Goal: Information Seeking & Learning: Learn about a topic

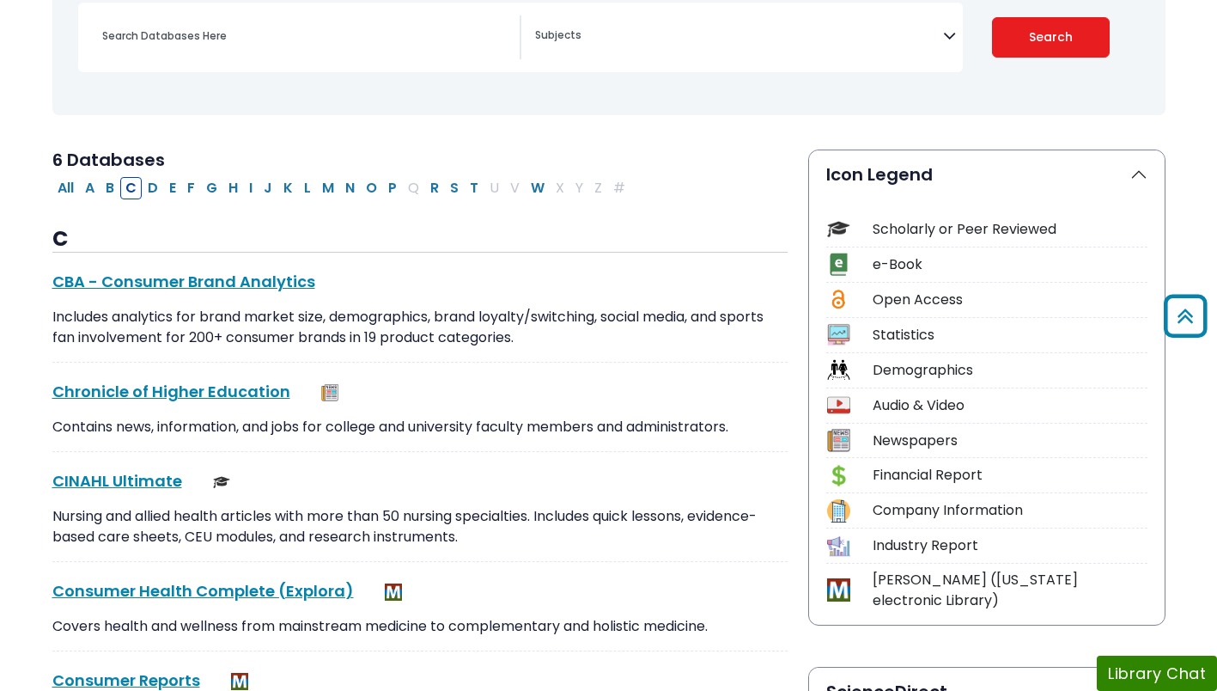
select select "Database Subject Filter"
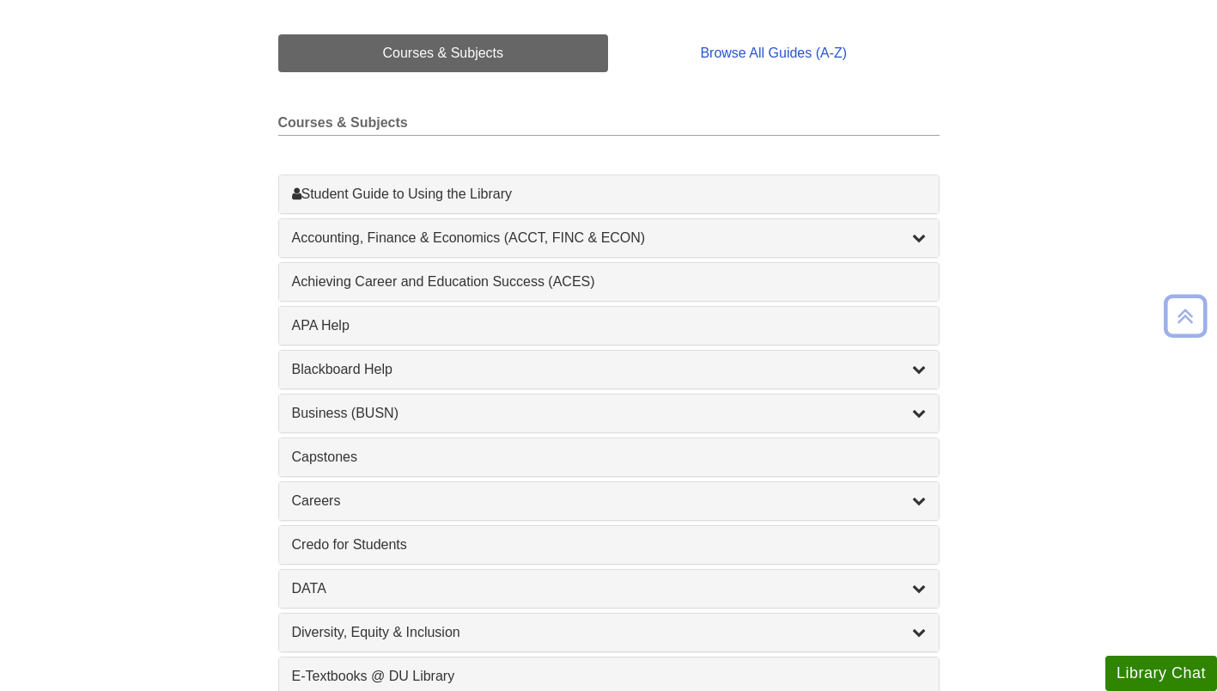
scroll to position [408, 0]
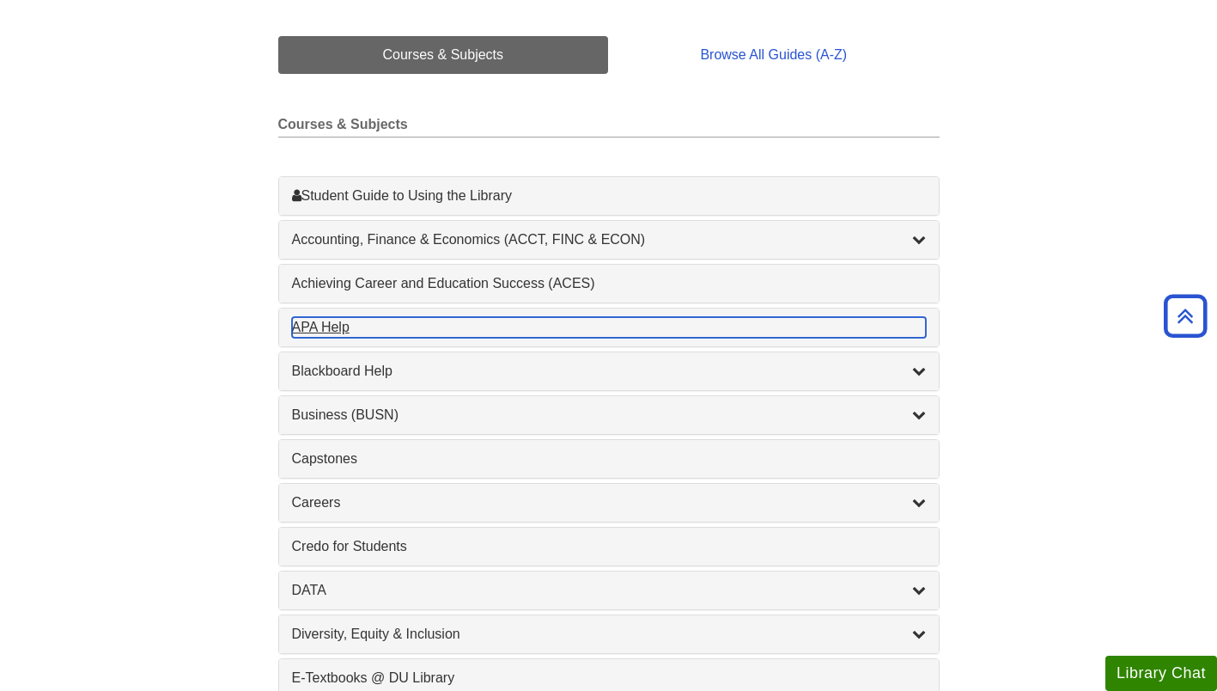
click at [350, 336] on div "APA Help , 1 guides" at bounding box center [609, 327] width 634 height 21
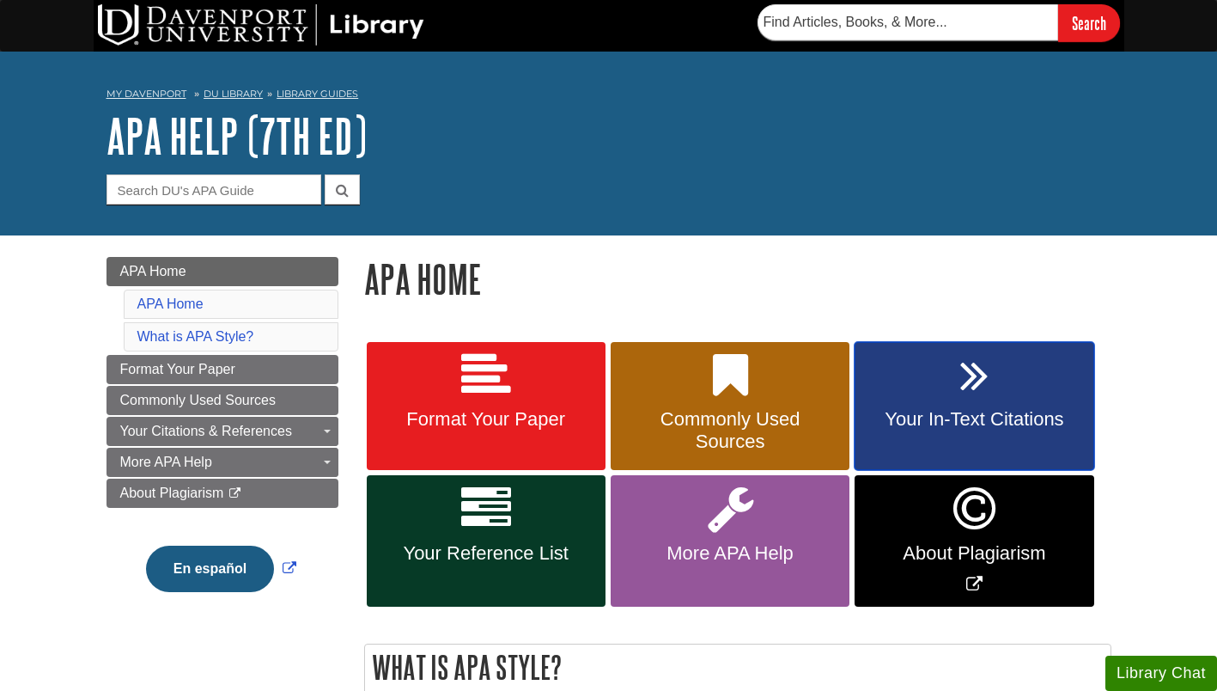
click at [973, 430] on span "Your In-Text Citations" at bounding box center [974, 419] width 213 height 22
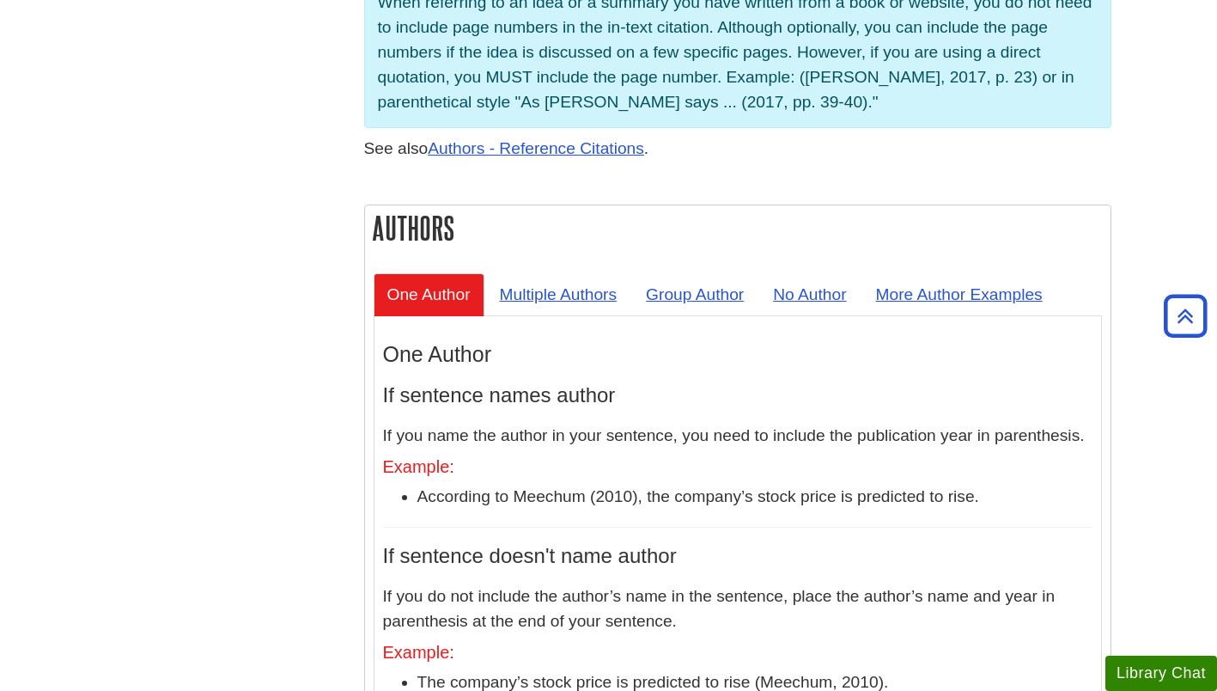
scroll to position [1424, 0]
click at [571, 272] on link "Multiple Authors" at bounding box center [558, 293] width 145 height 42
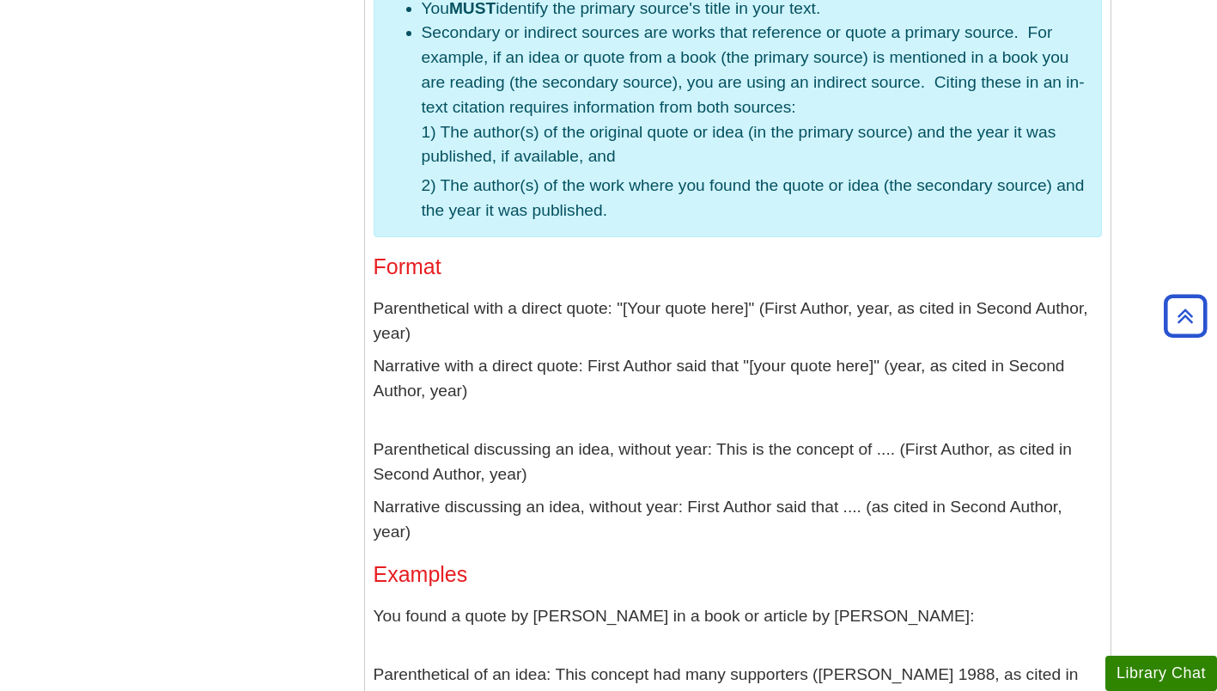
scroll to position [4417, 0]
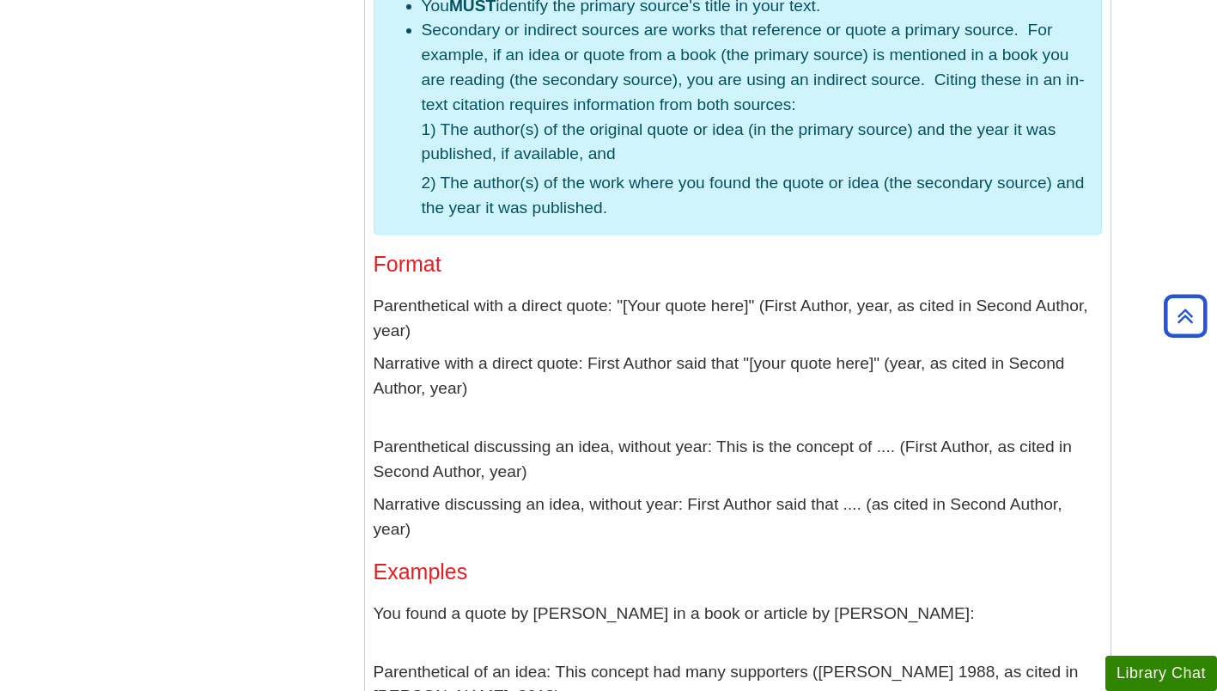
click at [868, 435] on p "Parenthetical discussing an idea, without year: This is the concept of .... (Fi…" at bounding box center [738, 460] width 728 height 50
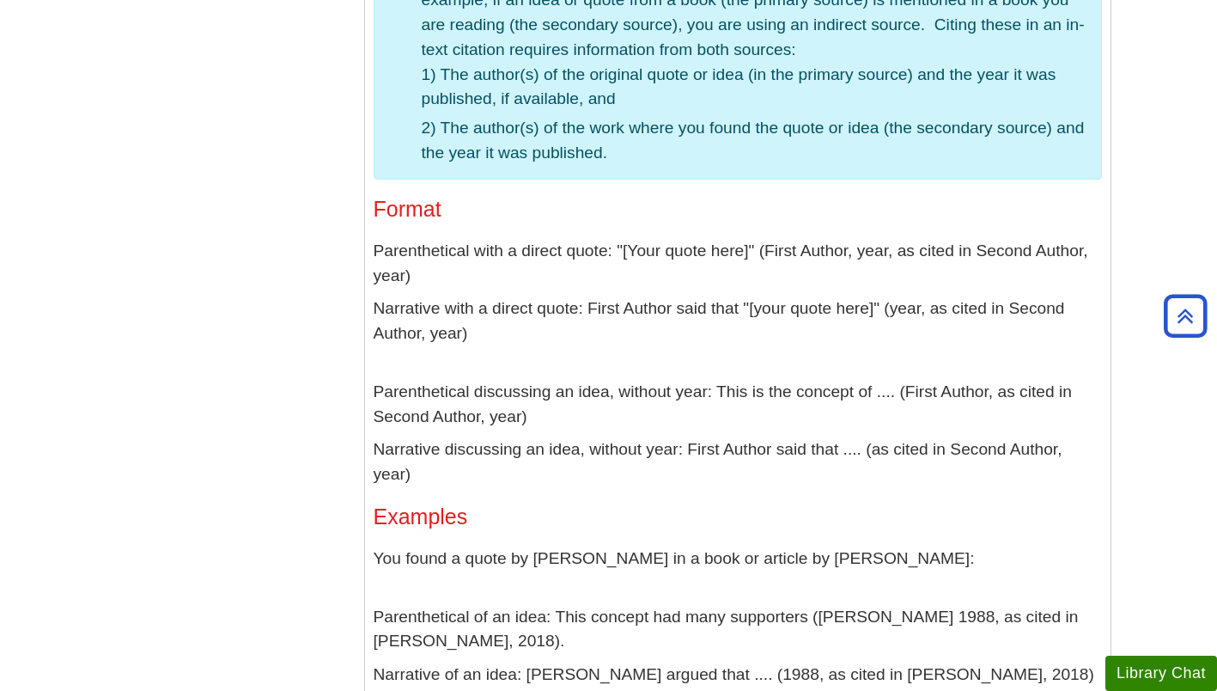
scroll to position [4474, 0]
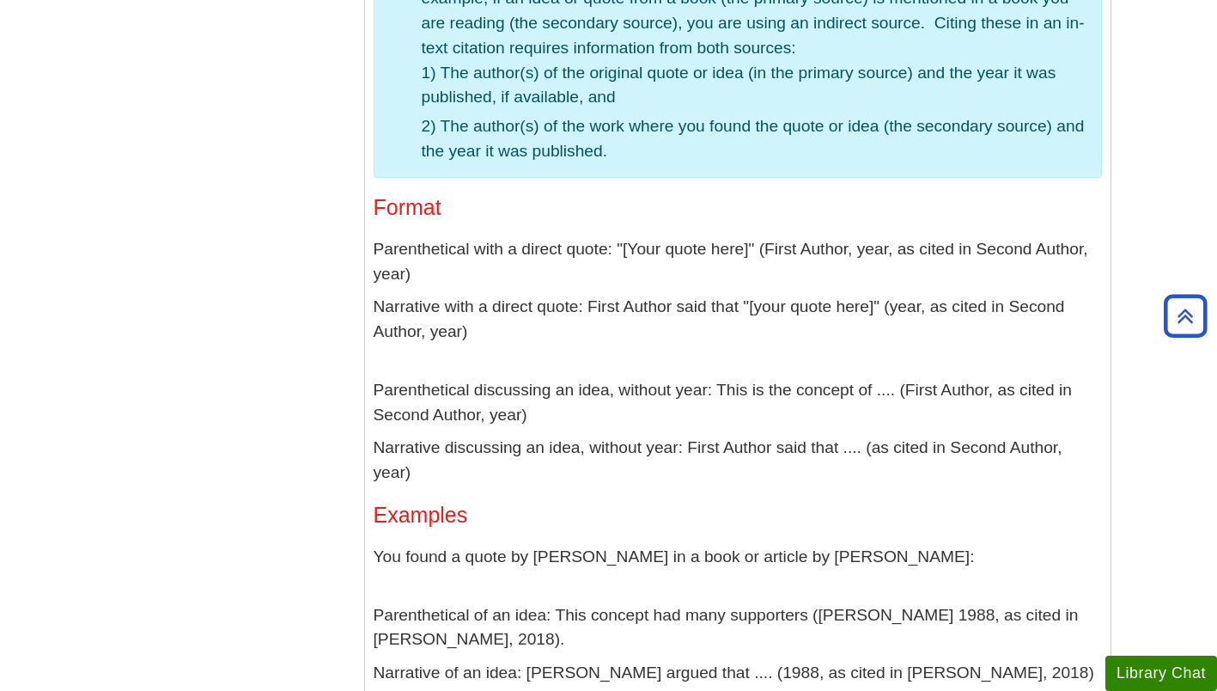
click at [868, 435] on p "Narrative discussing an idea, without year: First Author said that .... (as cit…" at bounding box center [738, 460] width 728 height 50
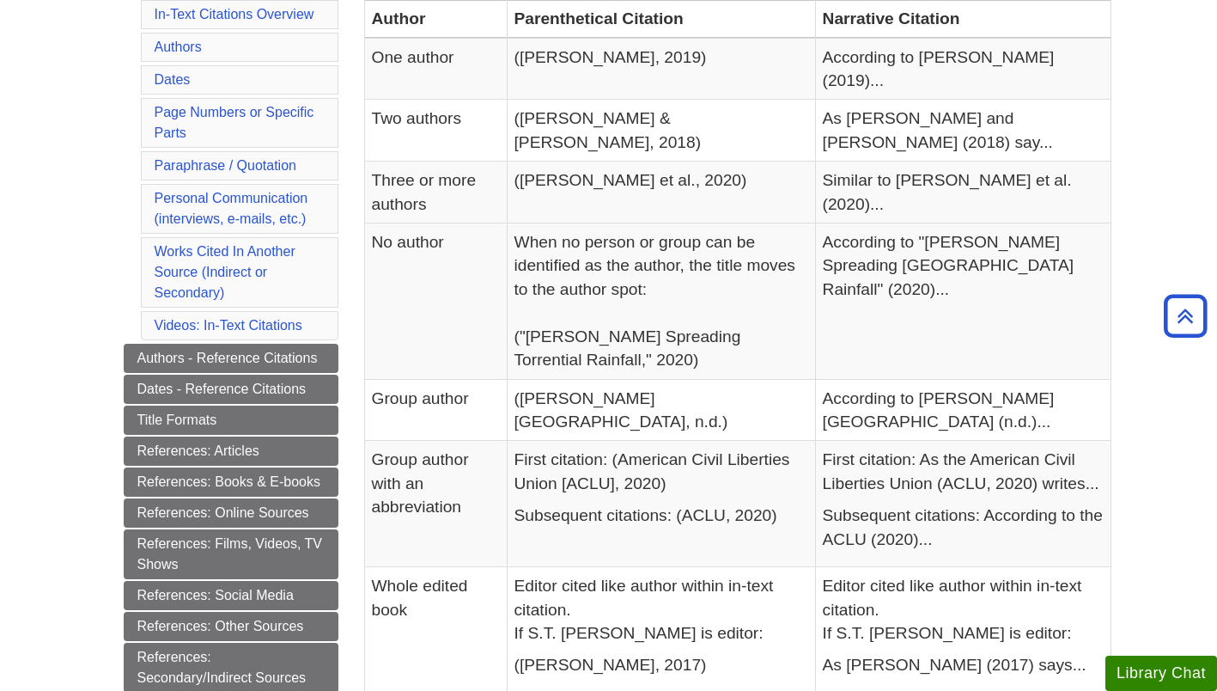
scroll to position [445, 0]
